Goal: Task Accomplishment & Management: Use online tool/utility

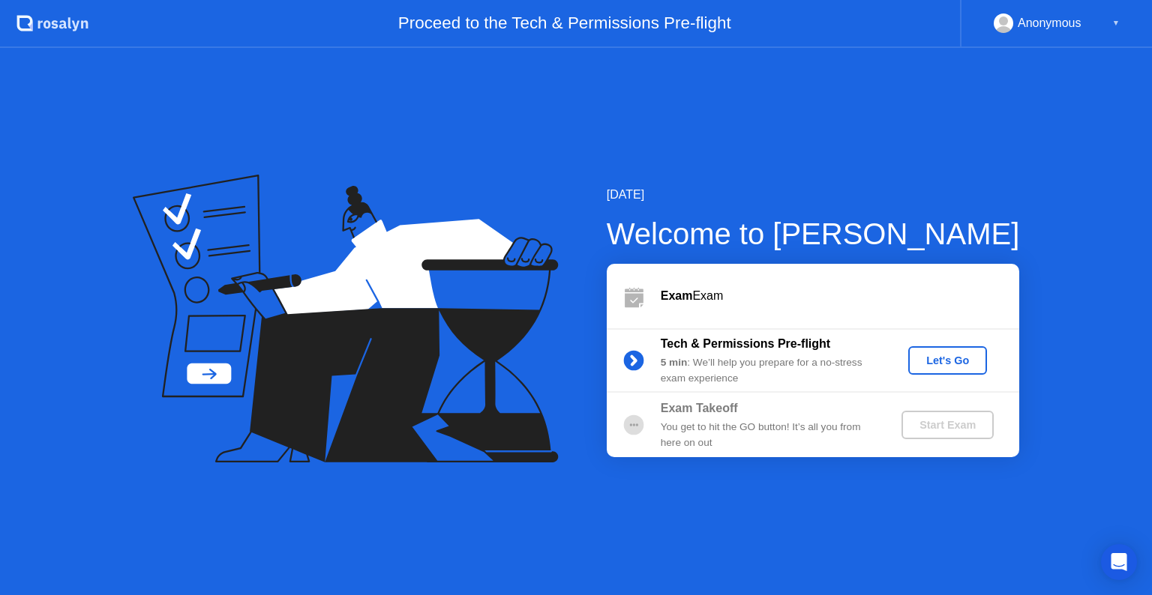
click at [953, 362] on div "Let's Go" at bounding box center [947, 361] width 67 height 12
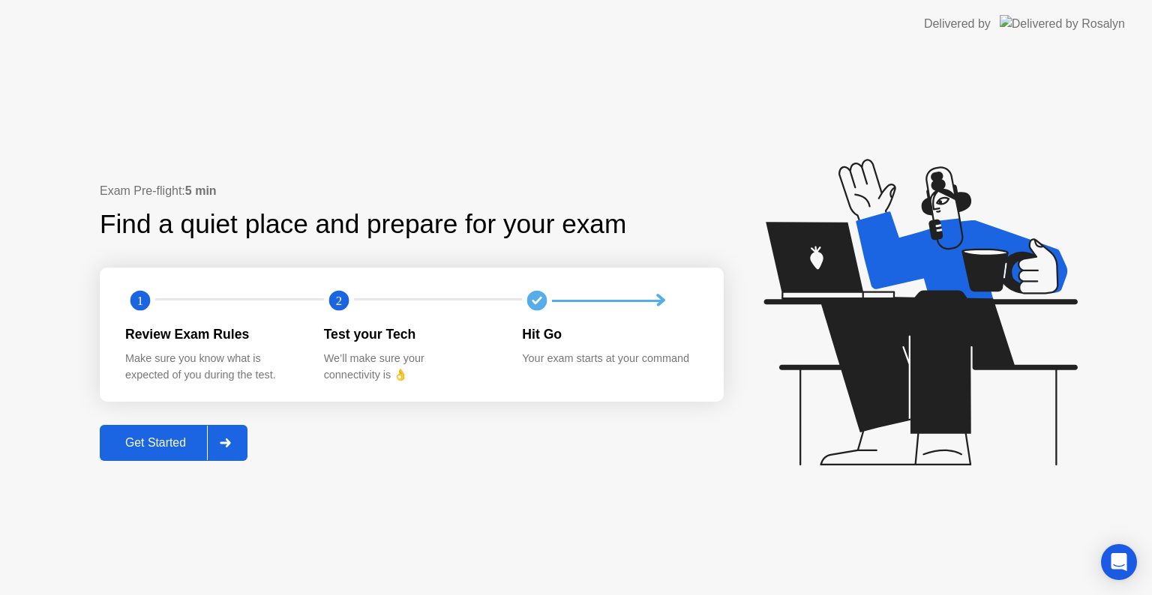
click at [183, 443] on div "Get Started" at bounding box center [155, 442] width 103 height 13
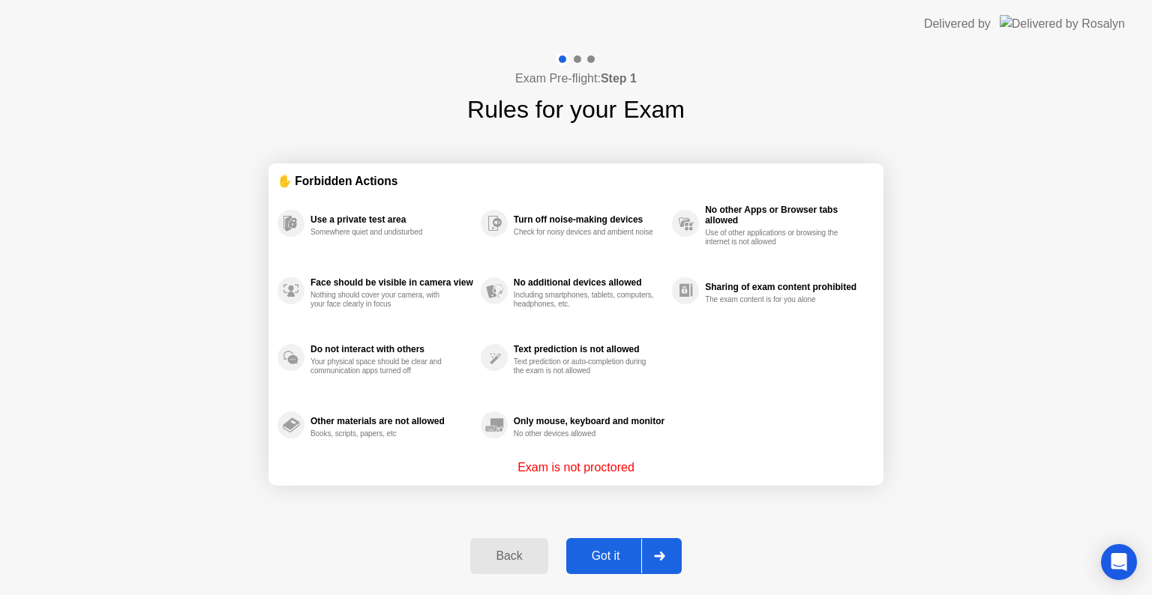
click at [609, 553] on div "Got it" at bounding box center [606, 556] width 70 height 13
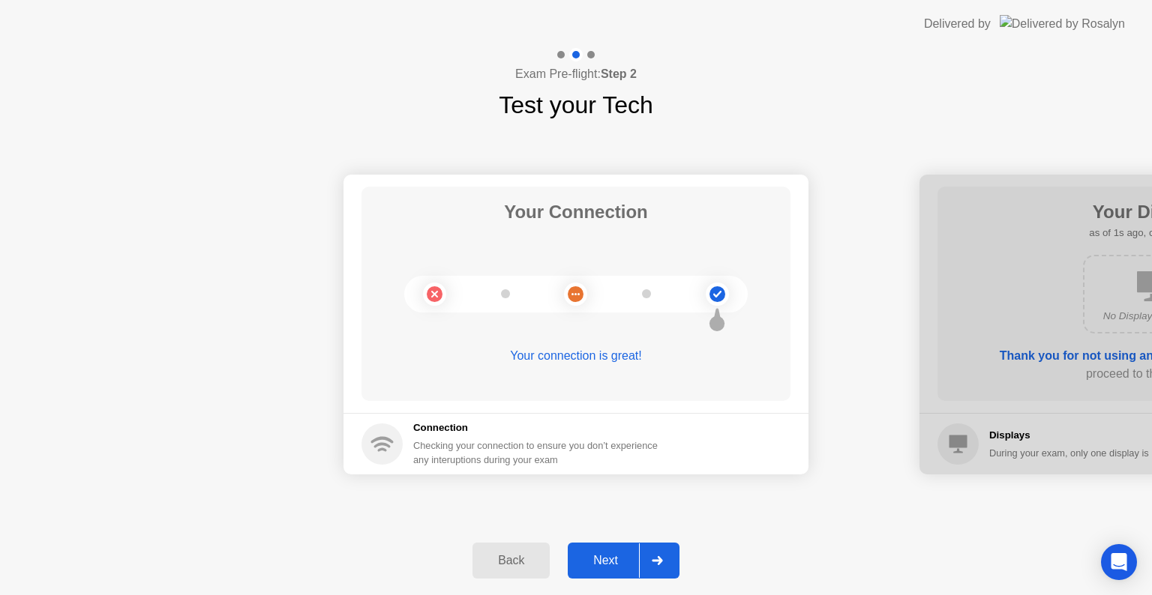
click at [613, 555] on div "Next" at bounding box center [605, 560] width 67 height 13
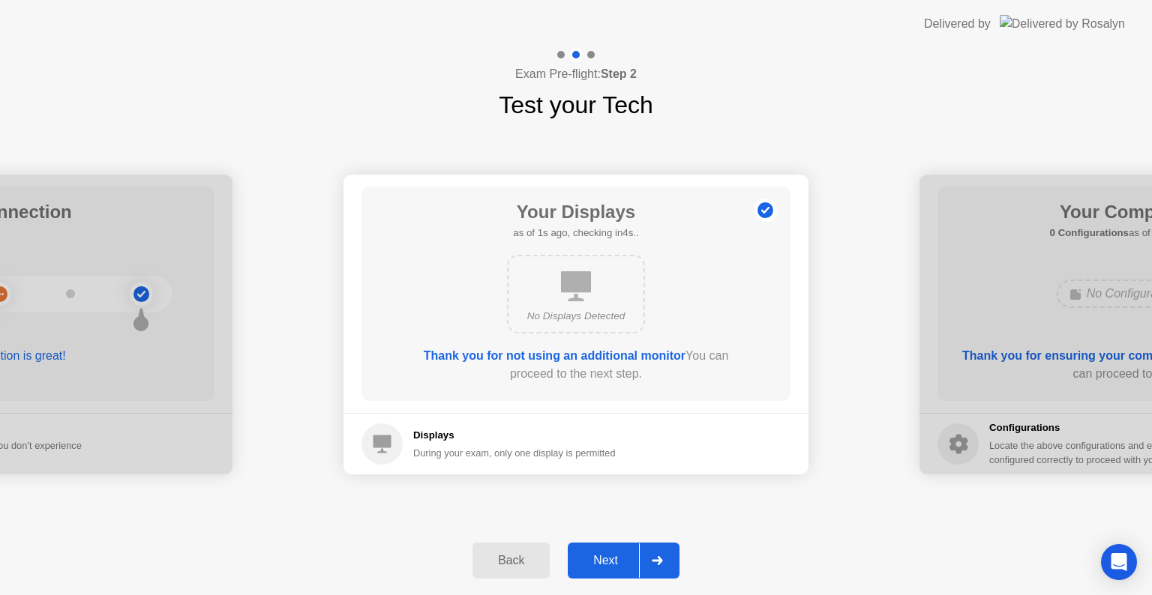
click at [612, 555] on div "Next" at bounding box center [605, 560] width 67 height 13
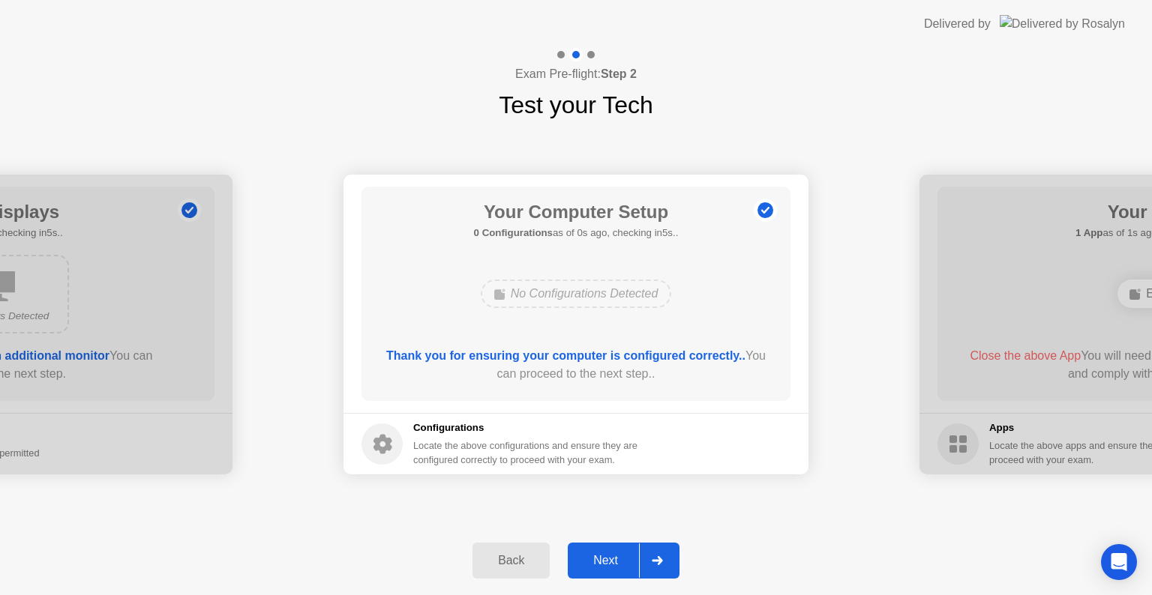
click at [612, 555] on div "Next" at bounding box center [605, 560] width 67 height 13
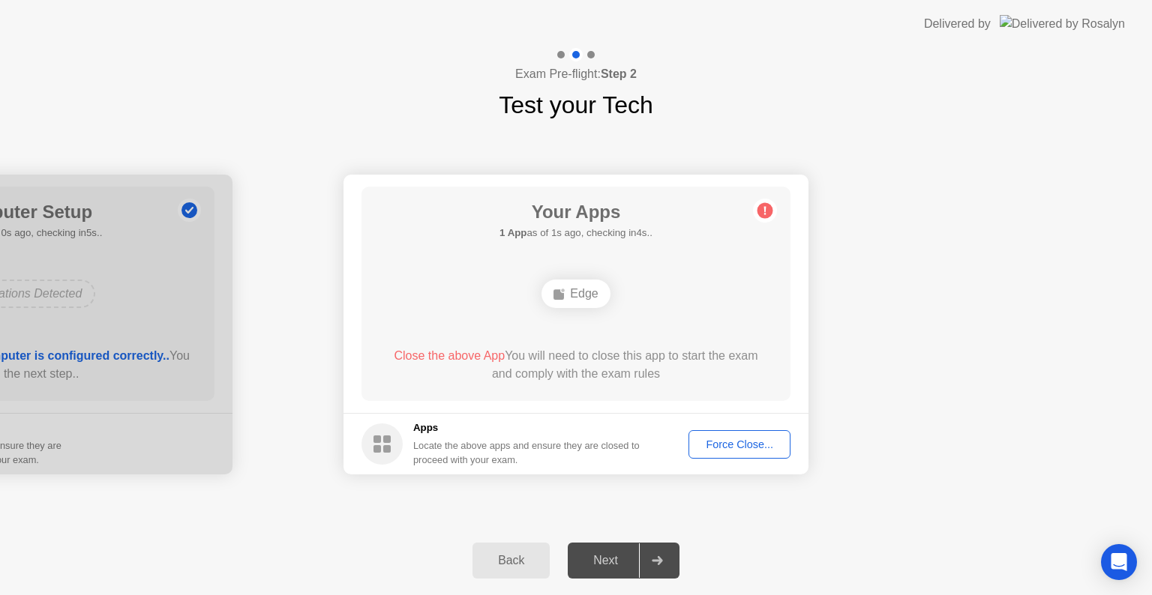
click at [709, 446] on div "Force Close..." at bounding box center [738, 445] width 91 height 12
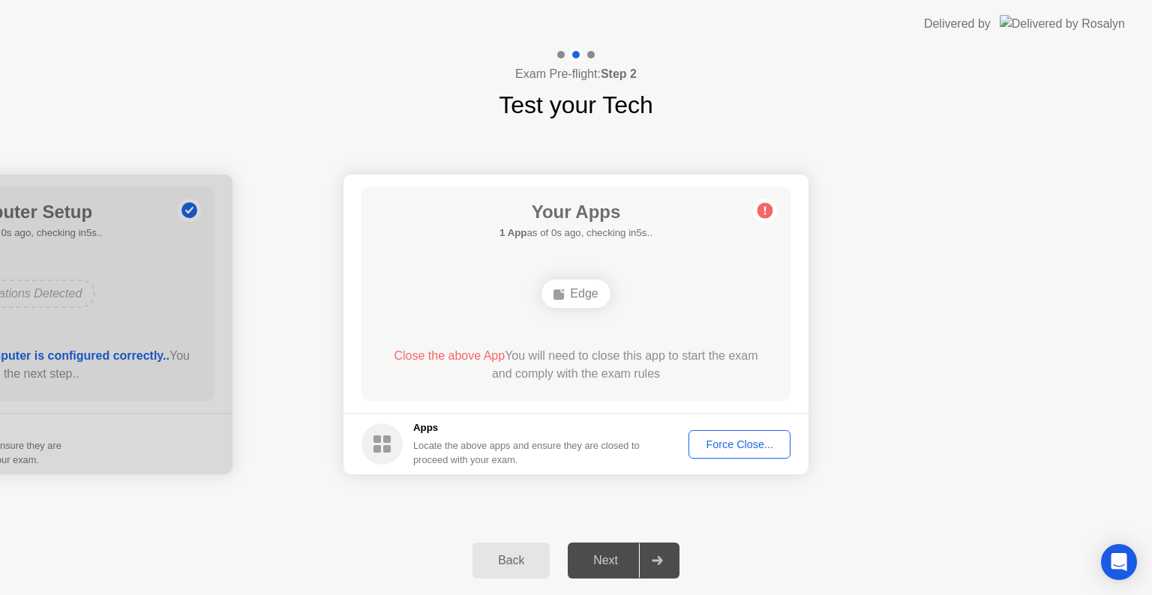
click at [758, 440] on div "Force Close..." at bounding box center [738, 445] width 91 height 12
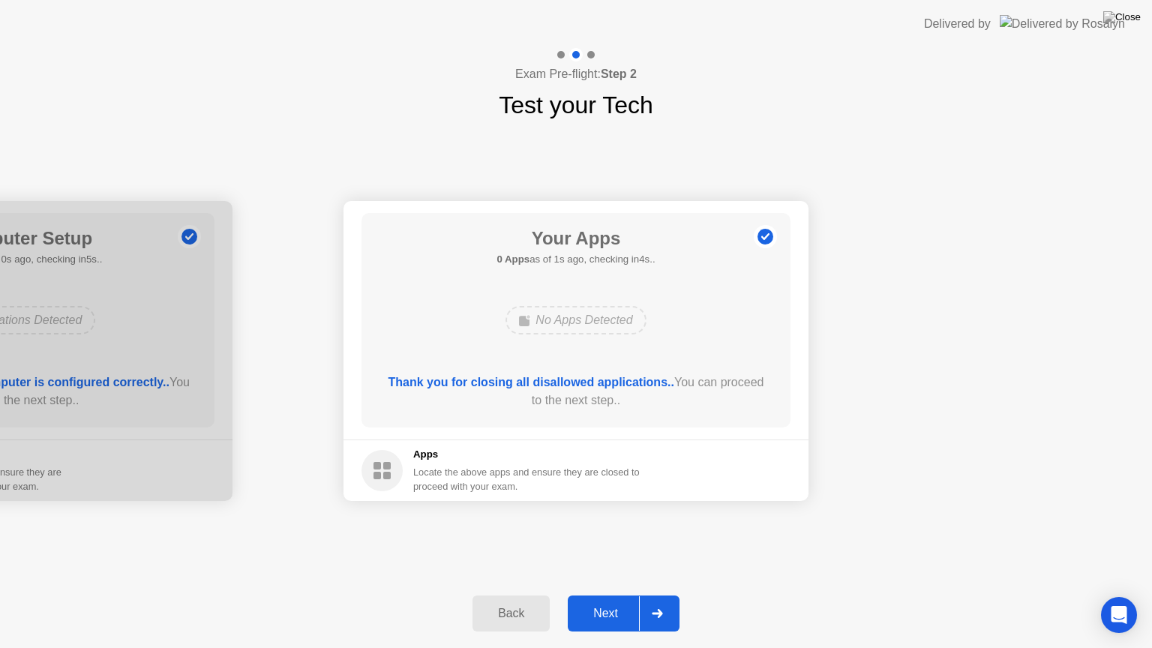
click at [613, 594] on div "Next" at bounding box center [605, 612] width 67 height 13
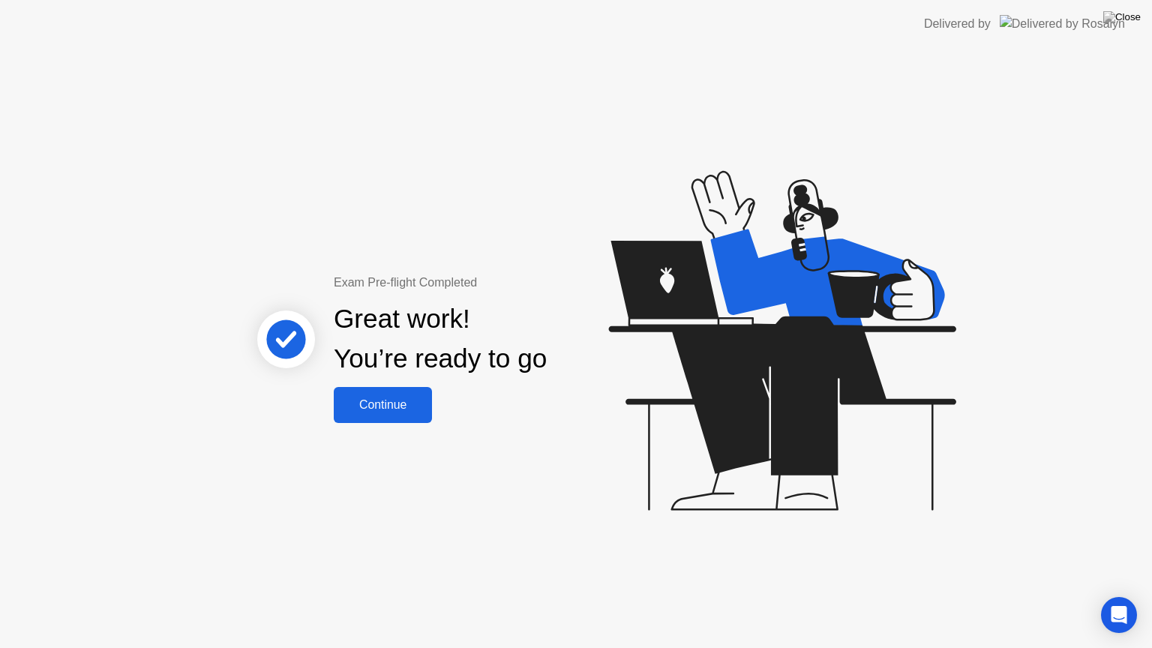
click at [404, 409] on div "Continue" at bounding box center [382, 404] width 89 height 13
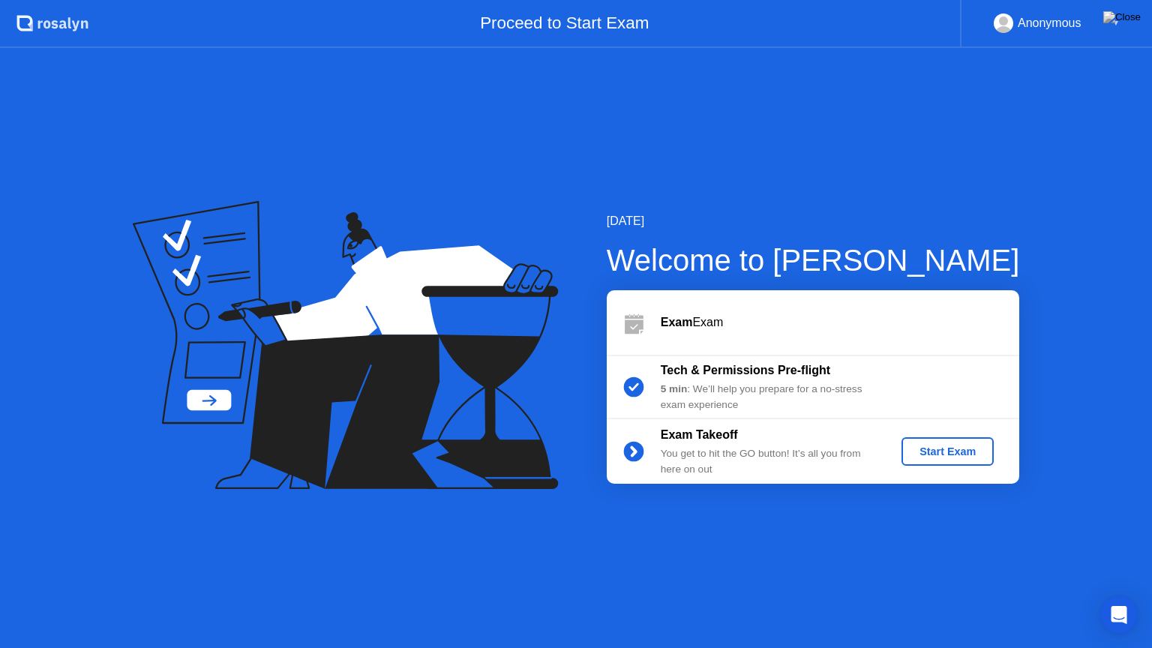
click at [951, 457] on div "Start Exam" at bounding box center [947, 451] width 80 height 12
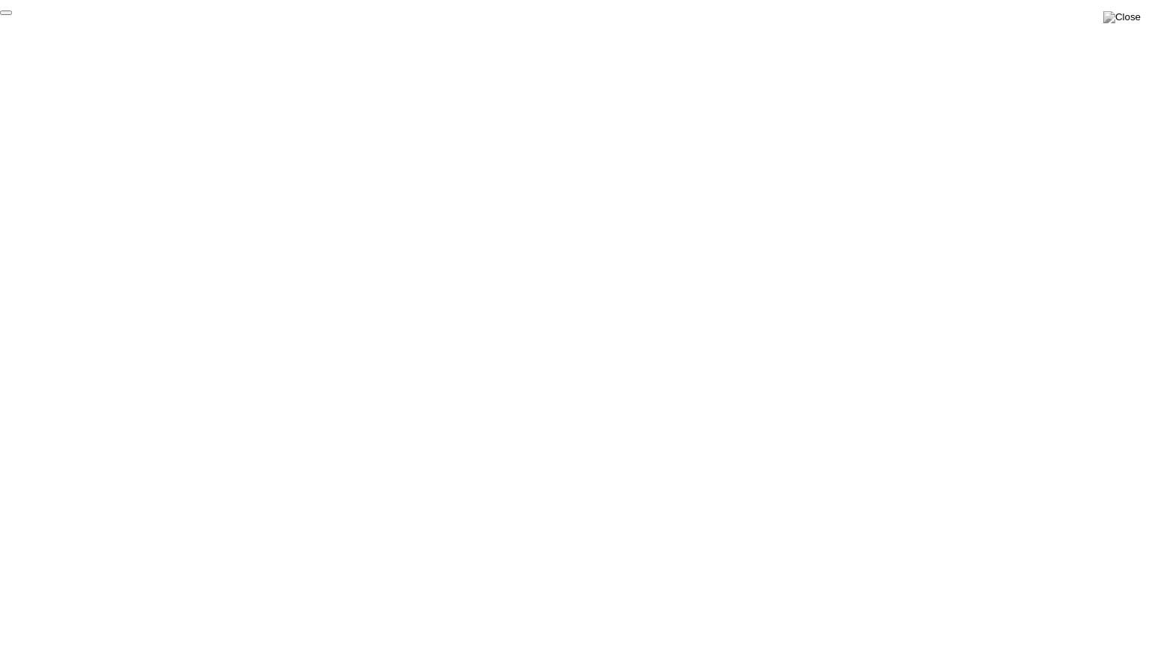
click div "End Proctoring Session"
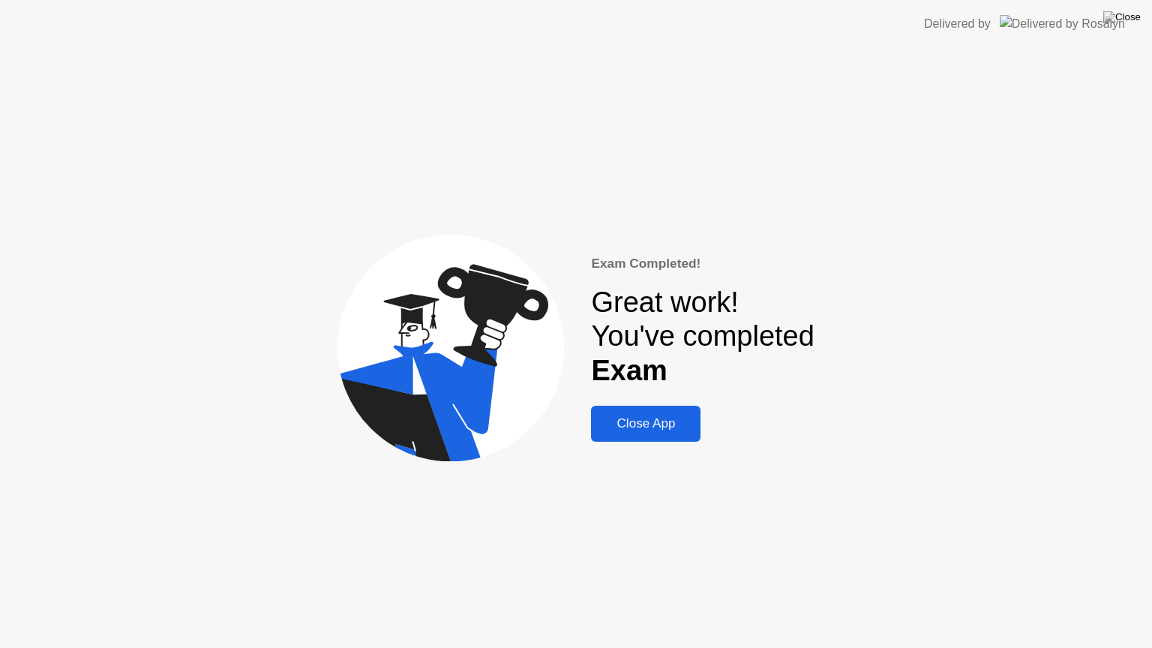
click at [655, 426] on div "Close App" at bounding box center [645, 423] width 100 height 15
